Goal: Information Seeking & Learning: Understand process/instructions

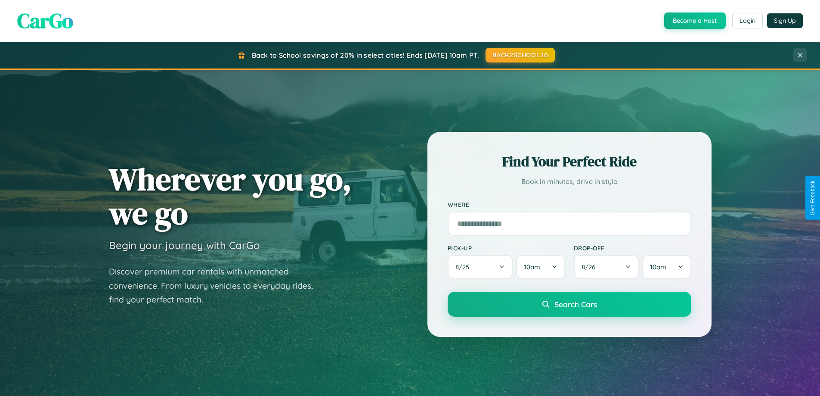
scroll to position [1657, 0]
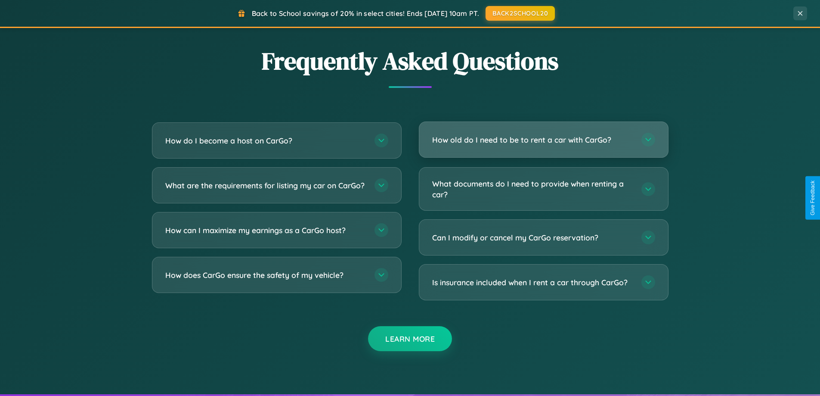
click at [543, 139] on h3 "How old do I need to be to rent a car with CarGo?" at bounding box center [532, 139] width 201 height 11
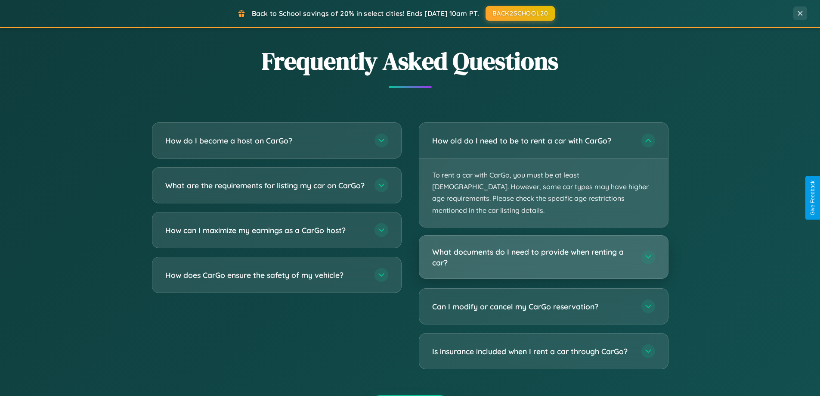
click at [543, 246] on h3 "What documents do I need to provide when renting a car?" at bounding box center [532, 256] width 201 height 21
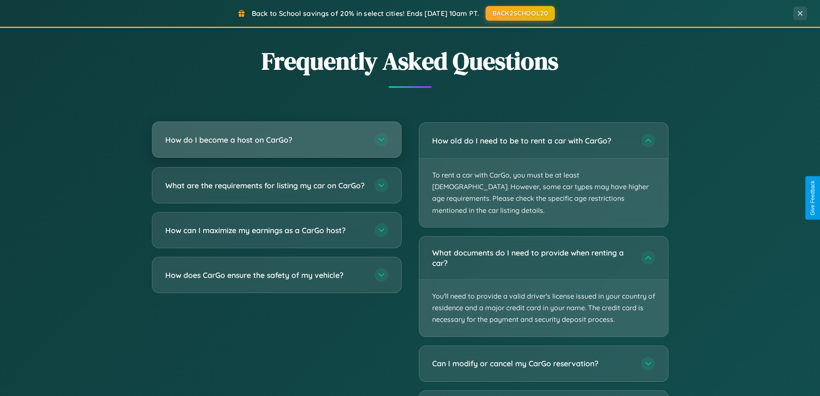
click at [276, 140] on h3 "How do I become a host on CarGo?" at bounding box center [265, 139] width 201 height 11
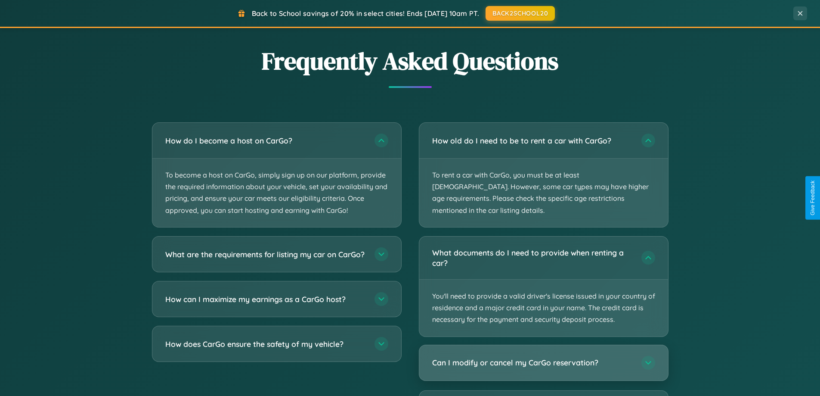
click at [543, 357] on h3 "Can I modify or cancel my CarGo reservation?" at bounding box center [532, 362] width 201 height 11
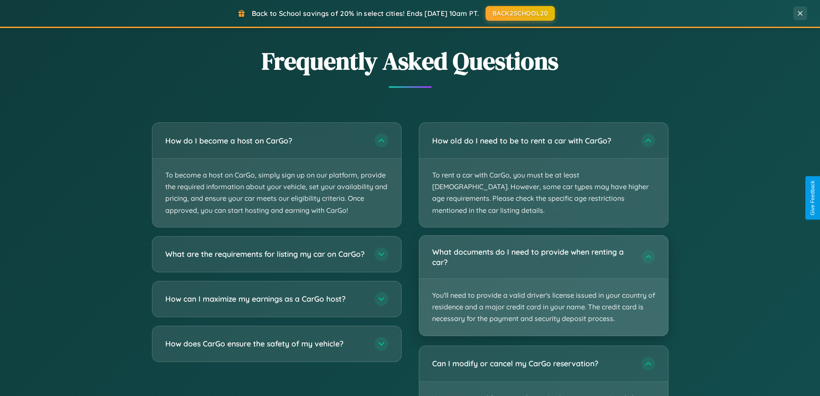
click at [543, 279] on p "You'll need to provide a valid driver's license issued in your country of resid…" at bounding box center [543, 307] width 249 height 57
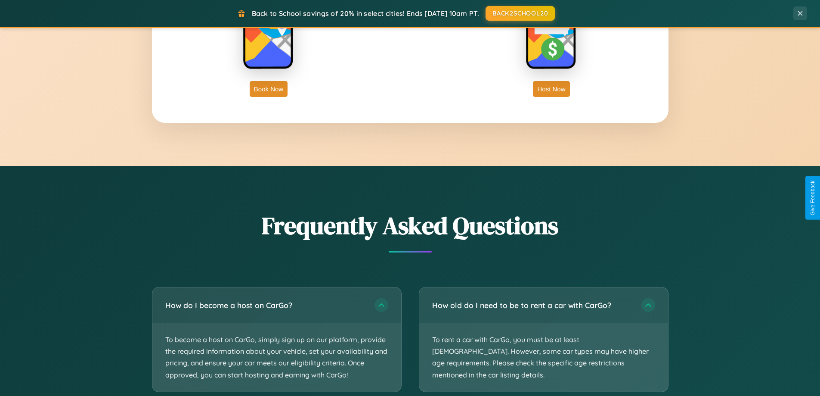
scroll to position [1383, 0]
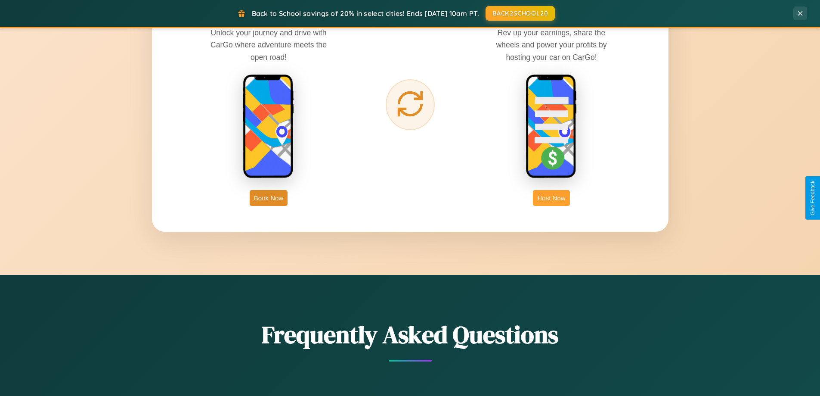
click at [551, 198] on button "Host Now" at bounding box center [551, 198] width 37 height 16
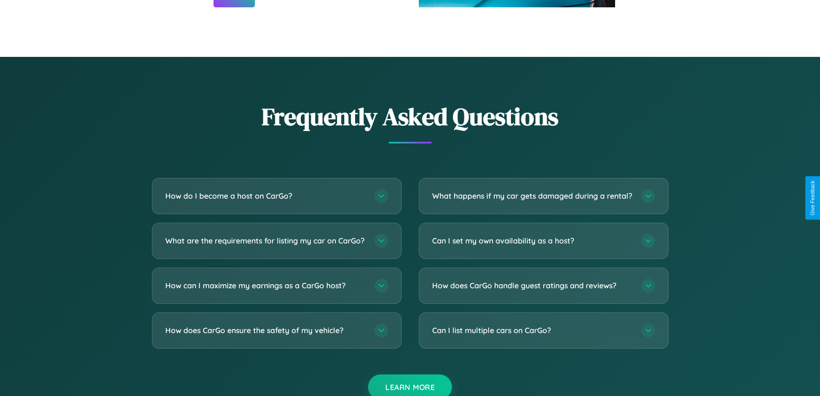
scroll to position [1164, 0]
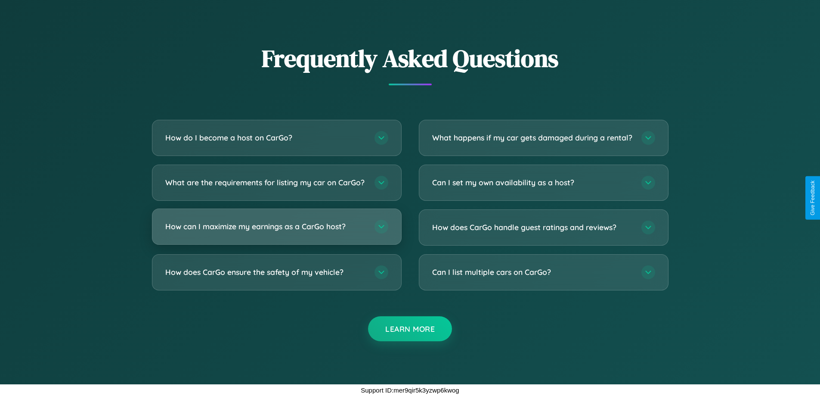
click at [276, 226] on h3 "How can I maximize my earnings as a CarGo host?" at bounding box center [265, 226] width 201 height 11
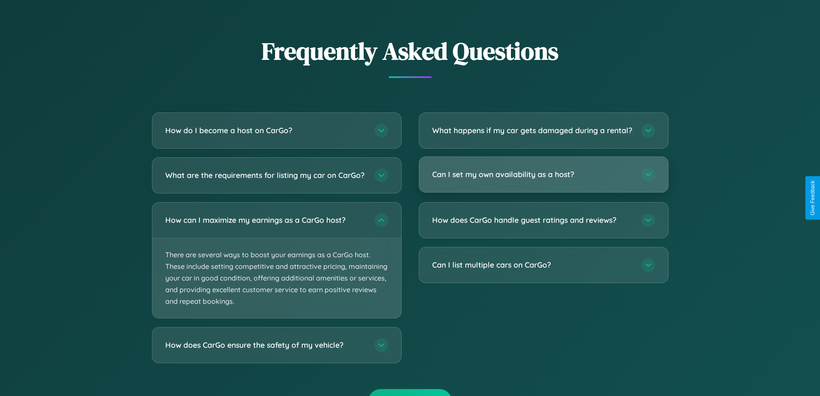
click at [543, 180] on h3 "Can I set my own availability as a host?" at bounding box center [532, 174] width 201 height 11
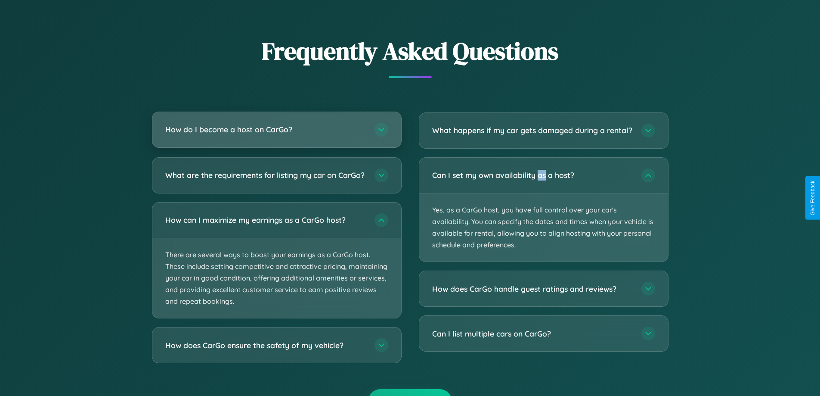
click at [276, 130] on h3 "How do I become a host on CarGo?" at bounding box center [265, 129] width 201 height 11
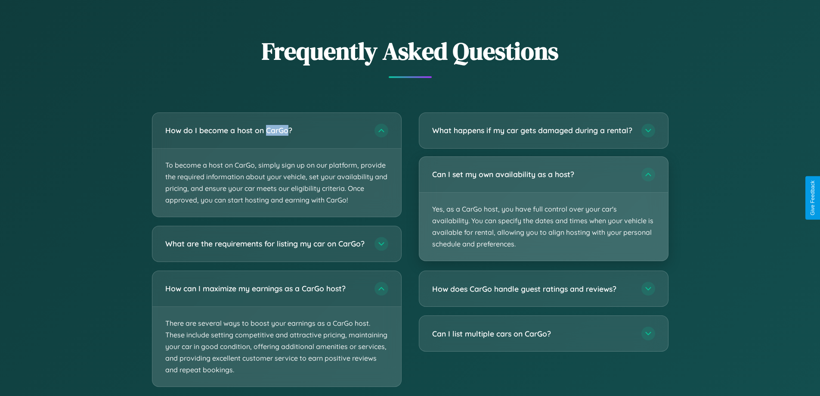
click at [543, 216] on p "Yes, as a CarGo host, you have full control over your car's availability. You c…" at bounding box center [543, 226] width 249 height 68
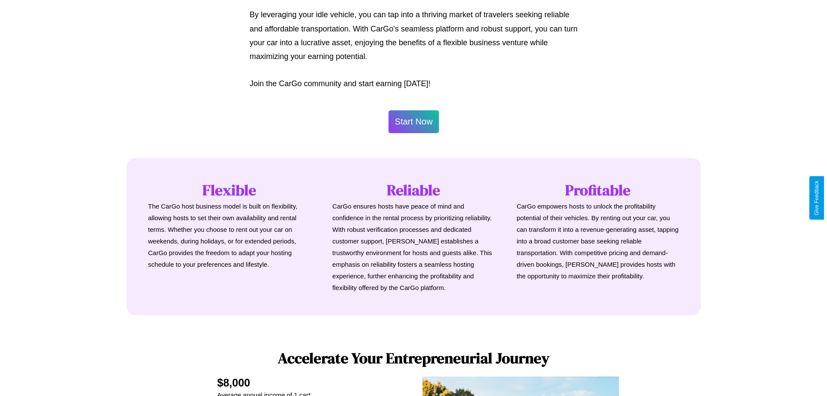
scroll to position [0, 0]
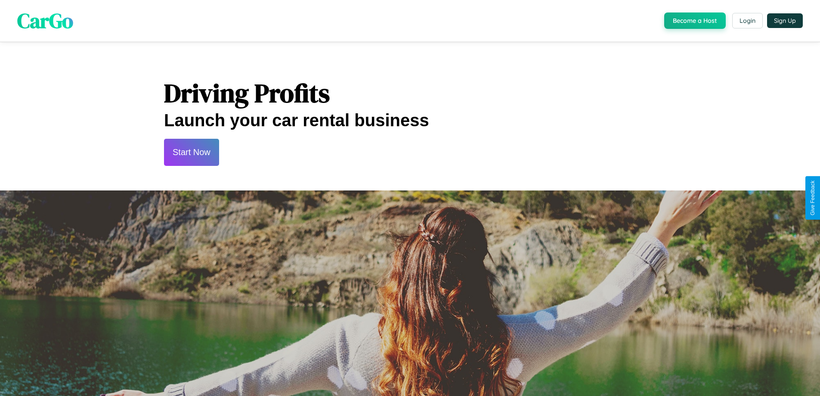
click at [191, 152] on button "Start Now" at bounding box center [191, 152] width 55 height 27
